Goal: Task Accomplishment & Management: Complete application form

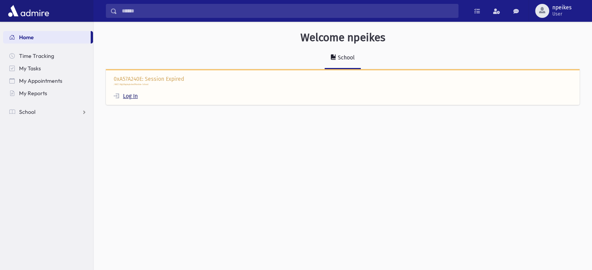
click at [128, 94] on link "Log In" at bounding box center [126, 96] width 24 height 7
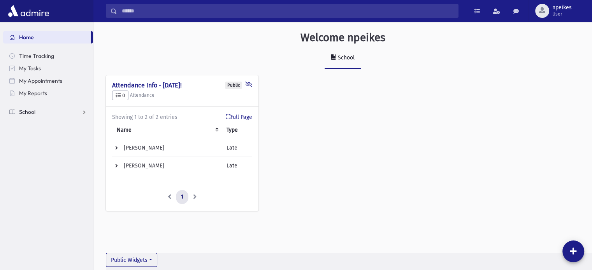
click at [82, 113] on link "School" at bounding box center [48, 112] width 90 height 12
click at [33, 138] on span "Attendance" at bounding box center [37, 136] width 29 height 7
click at [39, 147] on span "Entry" at bounding box center [36, 149] width 13 height 7
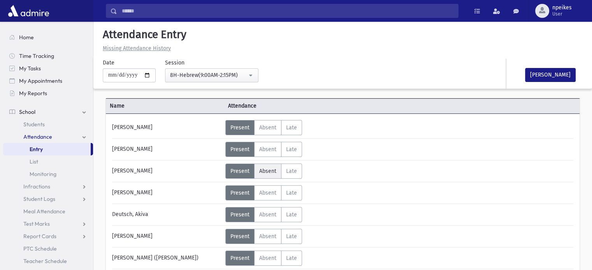
click at [267, 174] on span "Absent" at bounding box center [267, 171] width 17 height 7
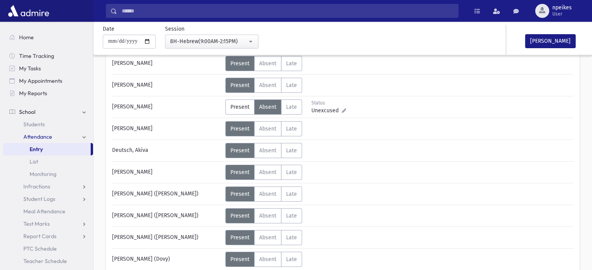
scroll to position [78, 0]
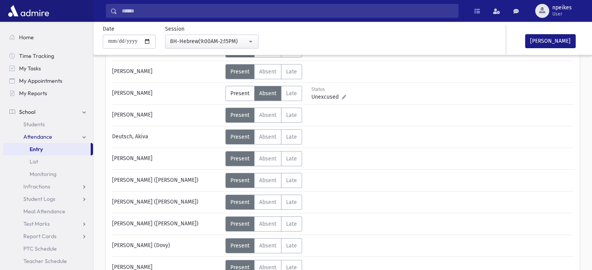
click at [265, 157] on span "Absent" at bounding box center [267, 159] width 17 height 7
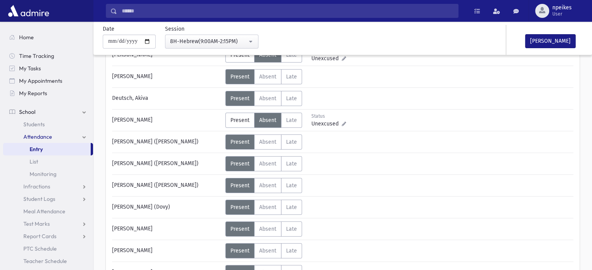
scroll to position [117, 0]
click at [265, 158] on label "Absent Absent" at bounding box center [267, 163] width 27 height 15
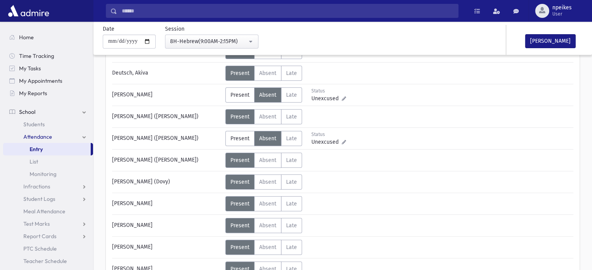
scroll to position [156, 0]
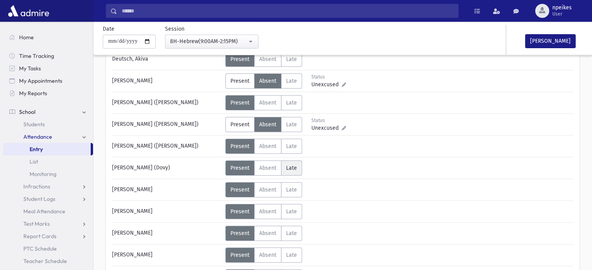
click at [291, 163] on label "Late Late" at bounding box center [291, 168] width 21 height 15
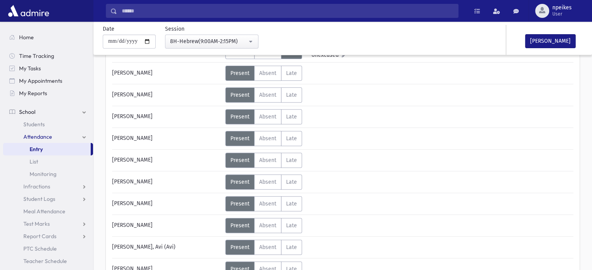
scroll to position [311, 0]
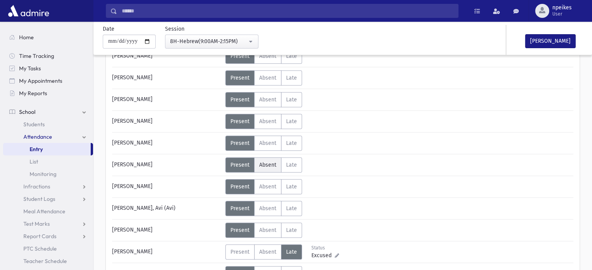
click at [259, 164] on span "Absent" at bounding box center [267, 165] width 17 height 7
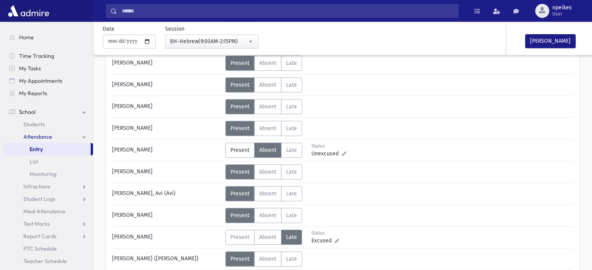
scroll to position [350, 0]
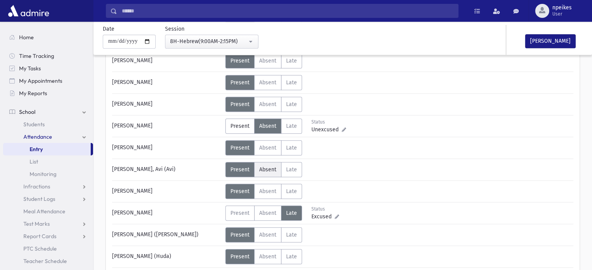
click at [268, 168] on span "Absent" at bounding box center [267, 169] width 17 height 7
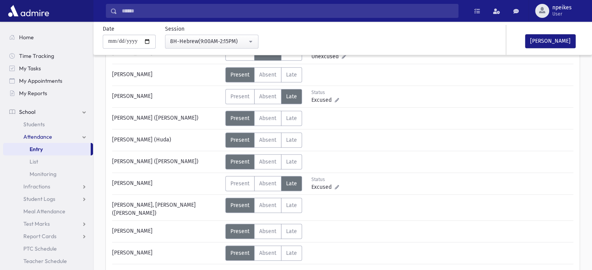
scroll to position [498, 0]
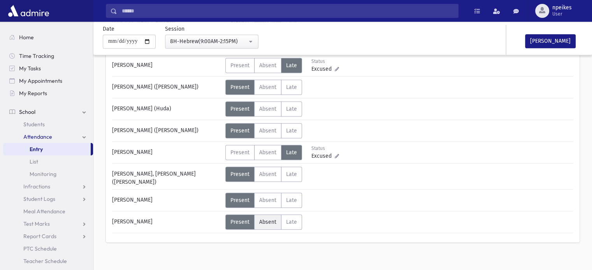
click at [260, 219] on span "Absent" at bounding box center [267, 222] width 17 height 7
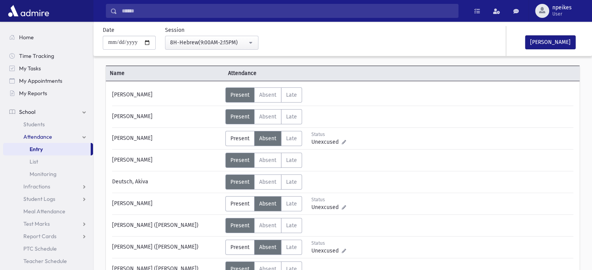
scroll to position [0, 0]
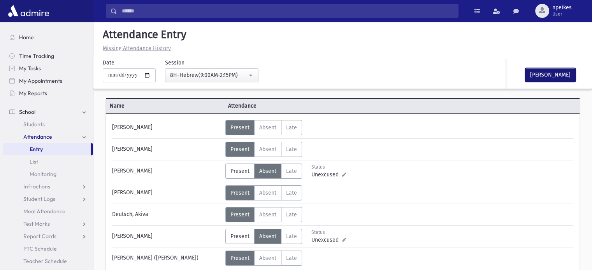
click at [545, 74] on button "Mark Done" at bounding box center [550, 75] width 51 height 14
